Goal: Information Seeking & Learning: Compare options

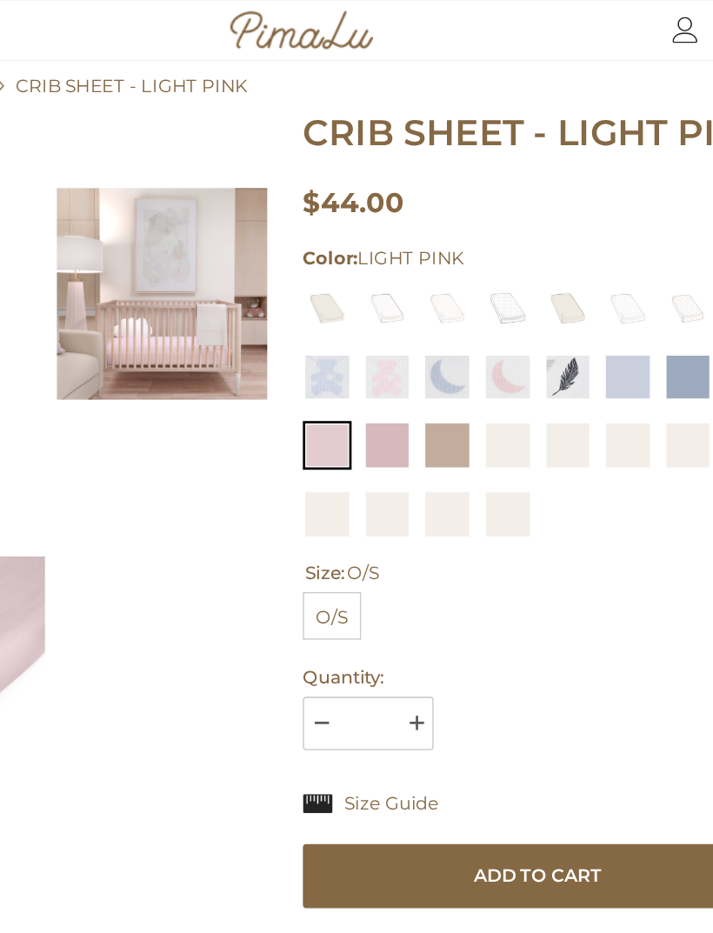
click at [401, 344] on img at bounding box center [419, 362] width 36 height 36
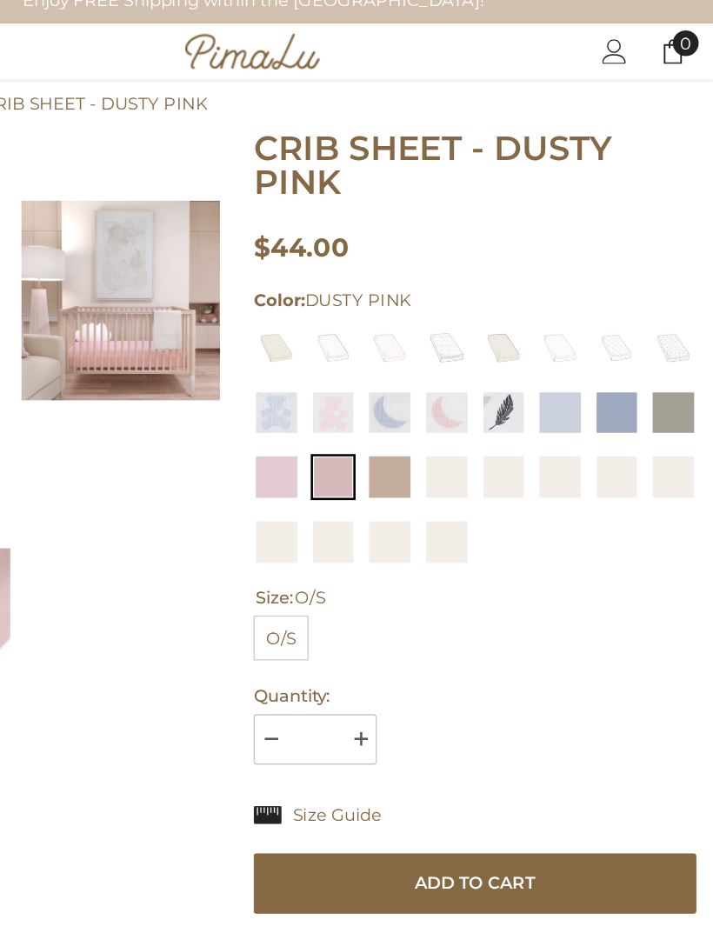
click at [401, 424] on img at bounding box center [419, 439] width 36 height 36
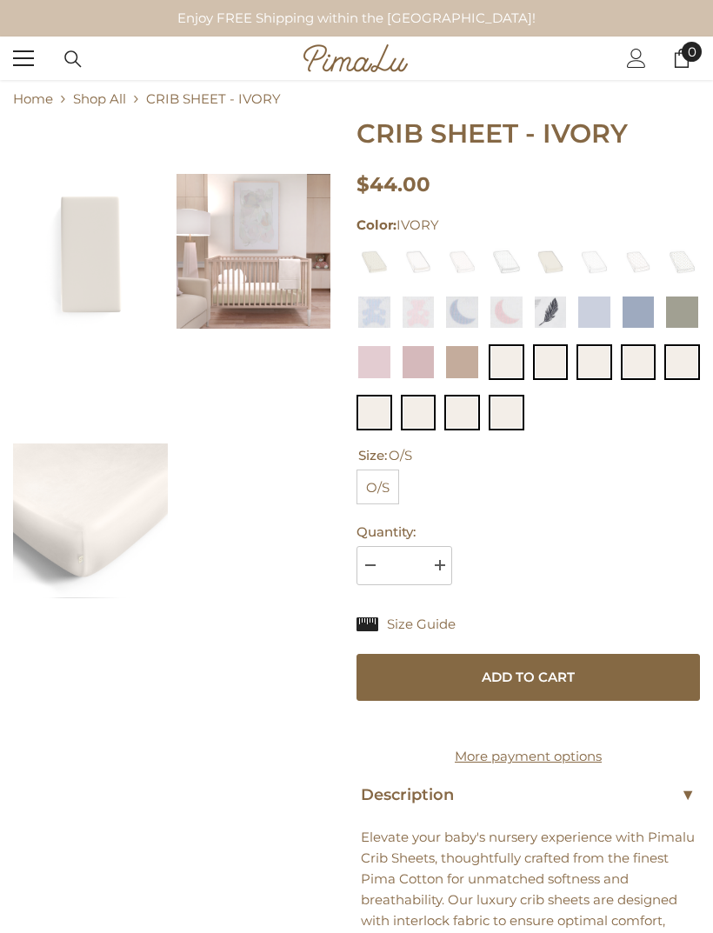
click at [507, 365] on img at bounding box center [507, 362] width 36 height 36
click at [636, 270] on img at bounding box center [639, 262] width 36 height 36
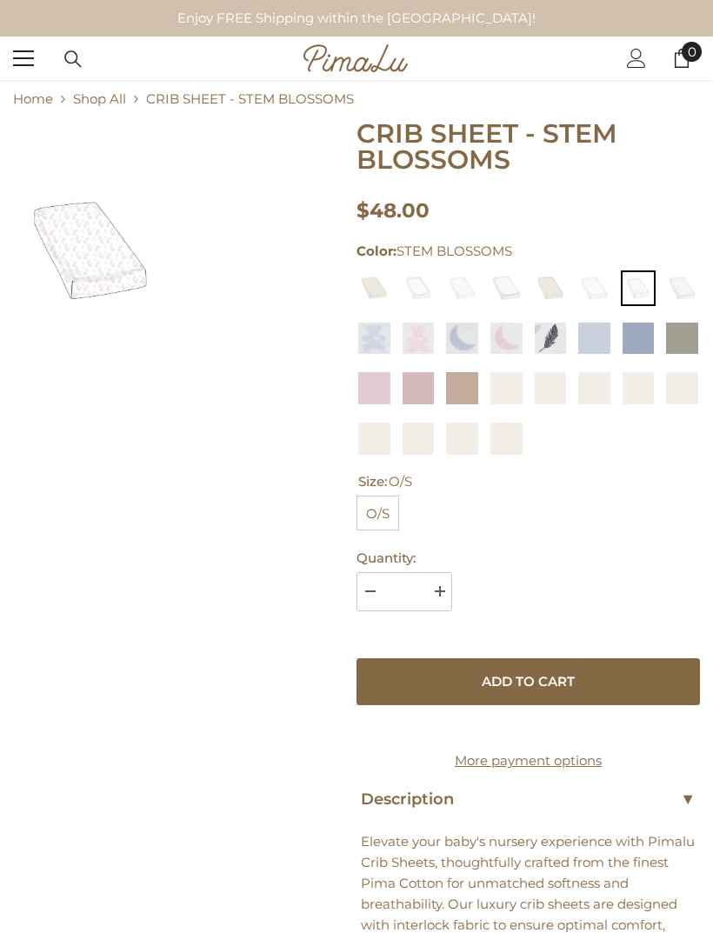
click at [380, 283] on img at bounding box center [375, 288] width 36 height 36
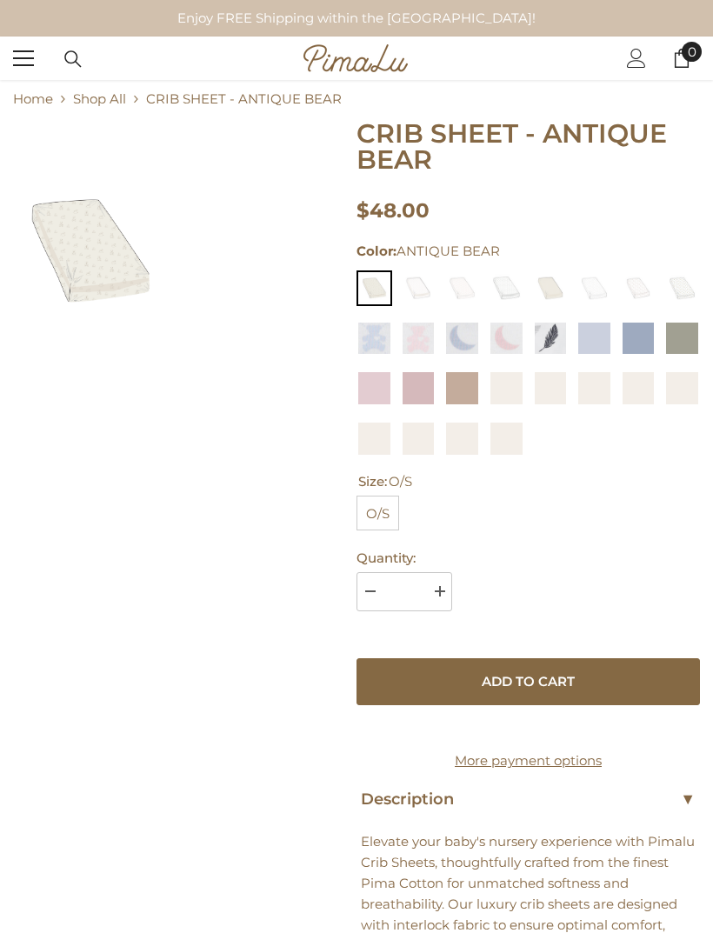
click at [431, 293] on img at bounding box center [419, 288] width 36 height 36
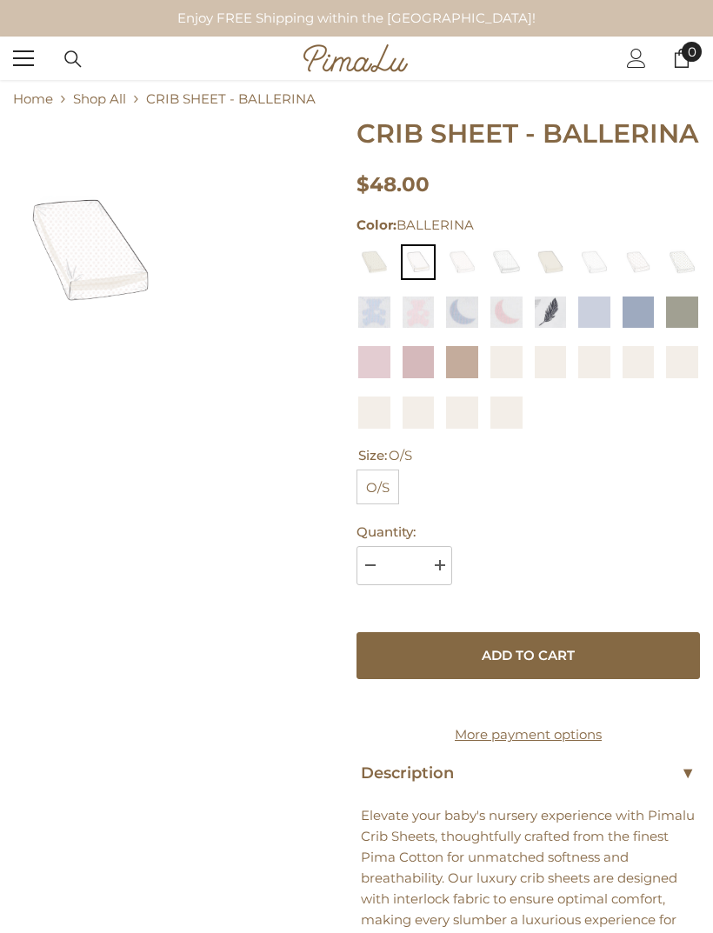
click at [465, 270] on img at bounding box center [462, 262] width 36 height 36
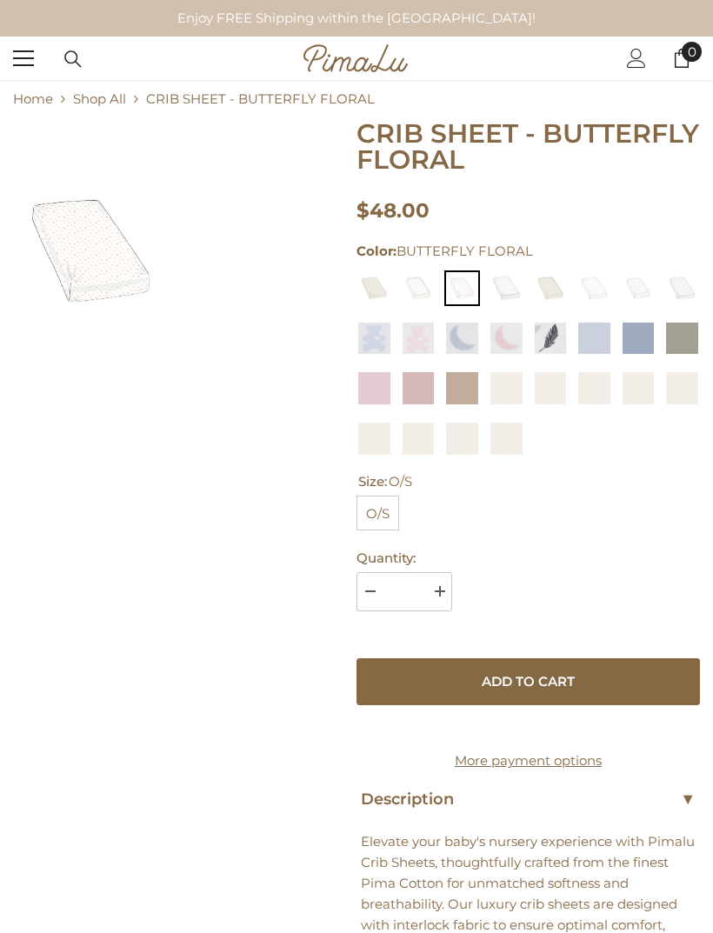
click at [596, 293] on img at bounding box center [595, 288] width 36 height 36
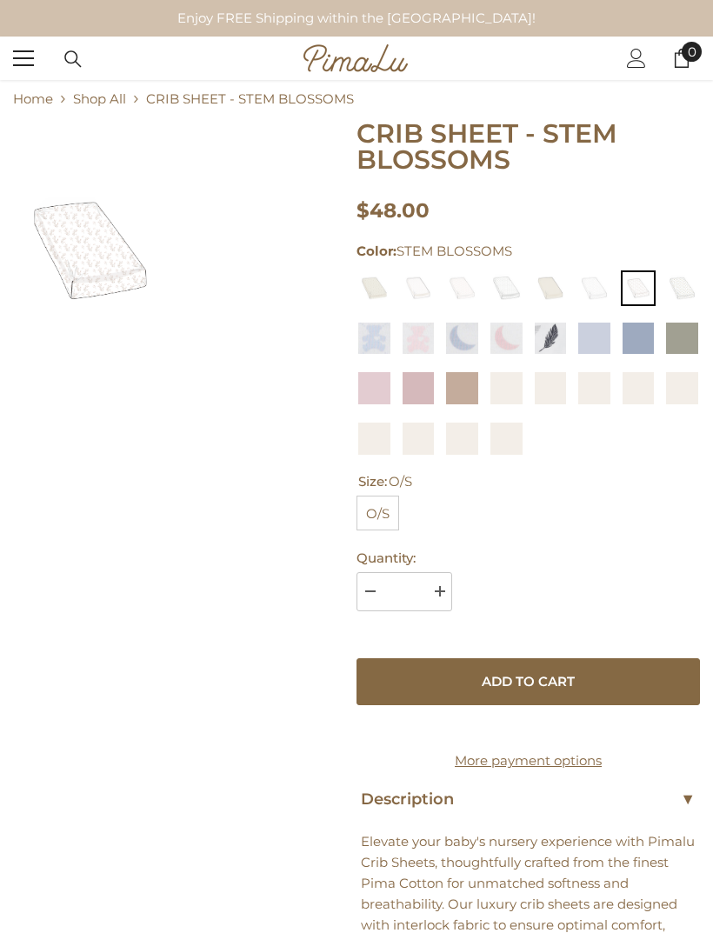
click at [600, 391] on img at bounding box center [595, 388] width 36 height 36
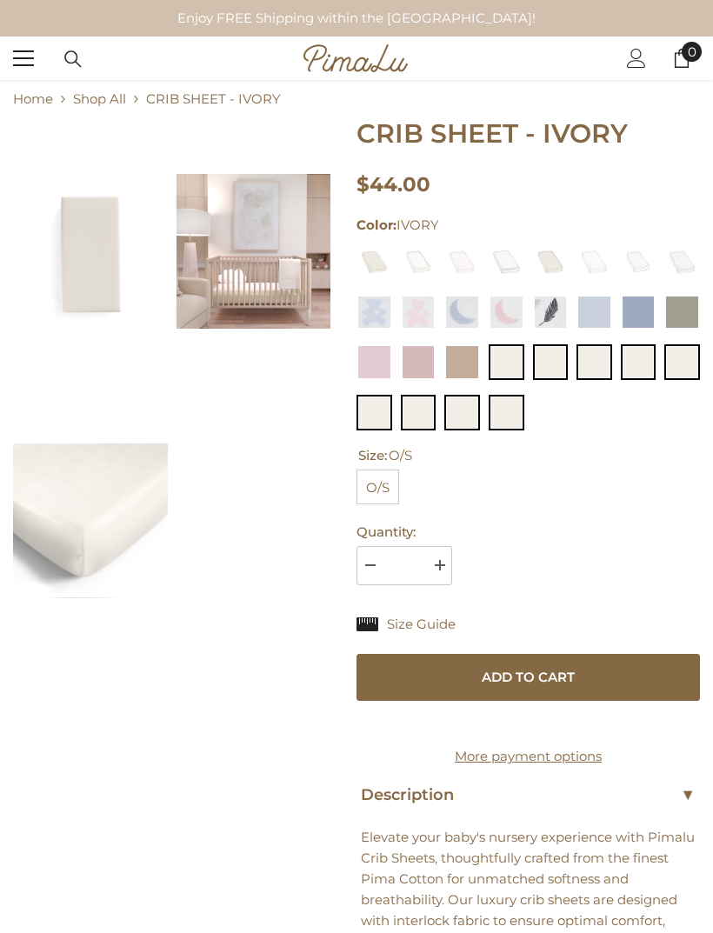
click at [664, 364] on img at bounding box center [682, 362] width 36 height 36
click at [607, 324] on img at bounding box center [595, 313] width 36 height 36
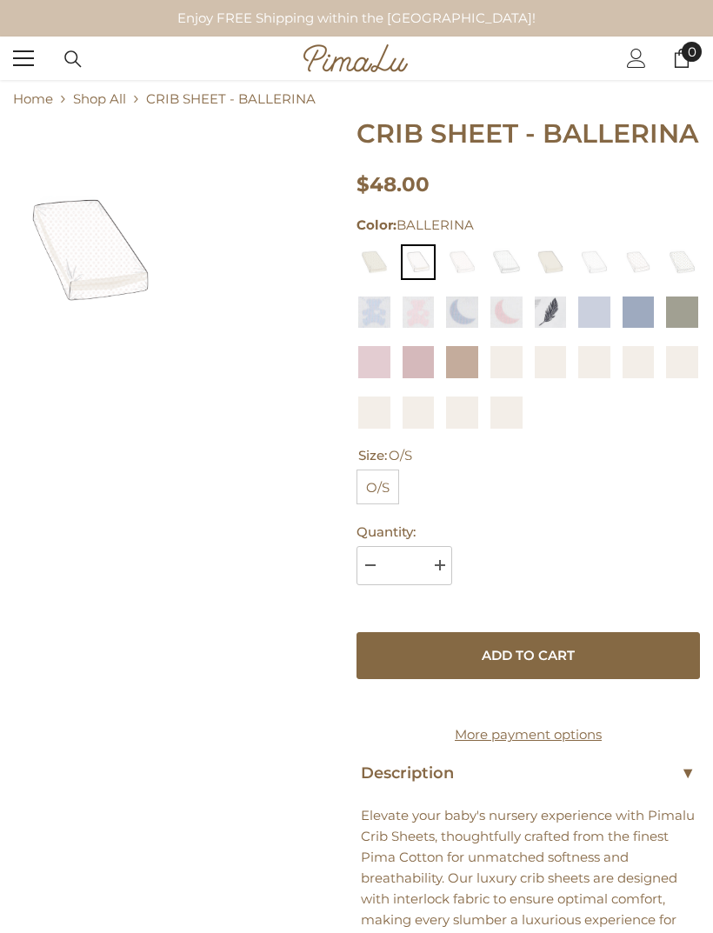
click at [390, 262] on img at bounding box center [375, 262] width 36 height 36
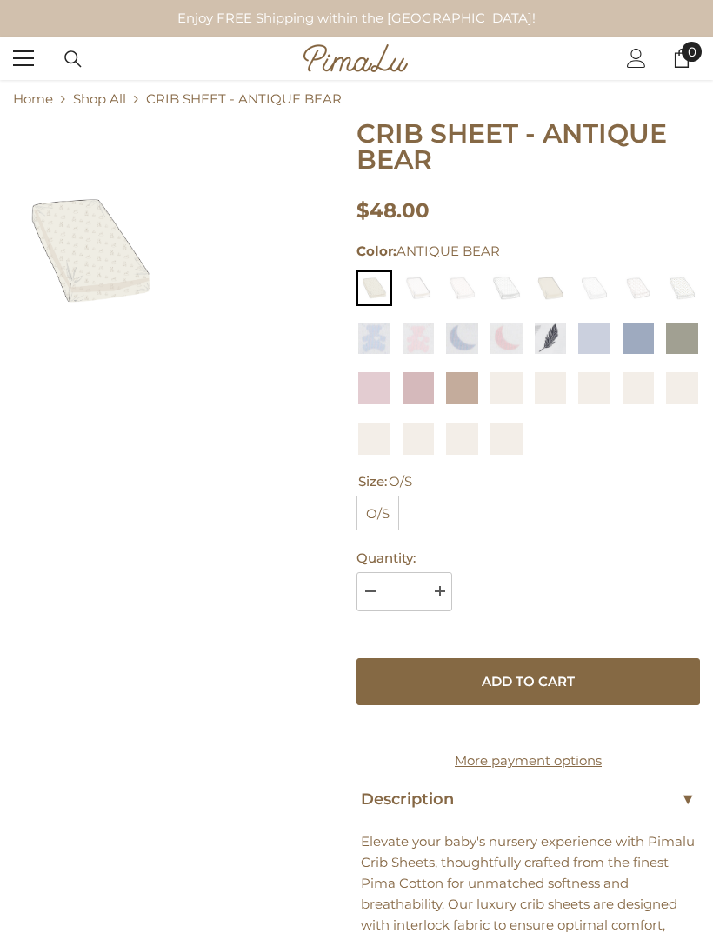
click at [510, 300] on img at bounding box center [507, 288] width 36 height 36
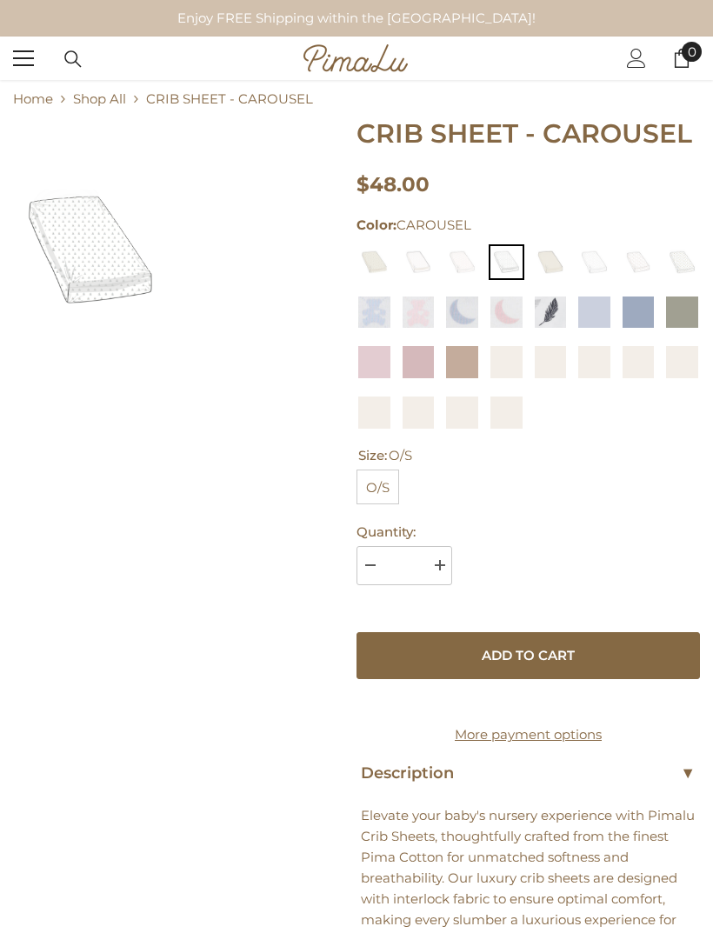
click at [595, 270] on img at bounding box center [595, 262] width 36 height 36
